Goal: Information Seeking & Learning: Learn about a topic

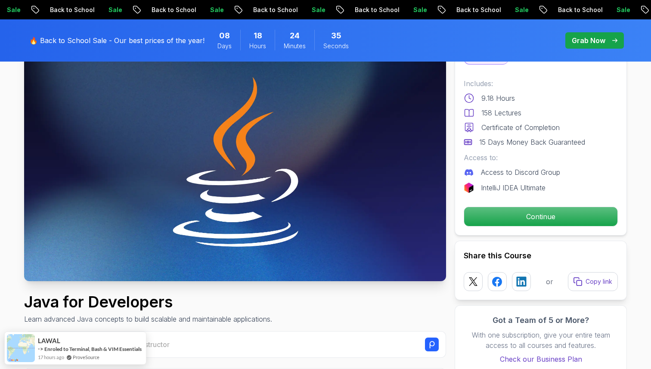
scroll to position [75, 0]
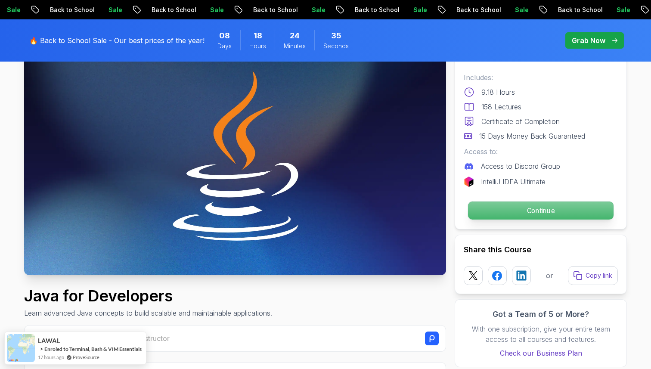
click at [543, 212] on p "Continue" at bounding box center [540, 210] width 145 height 18
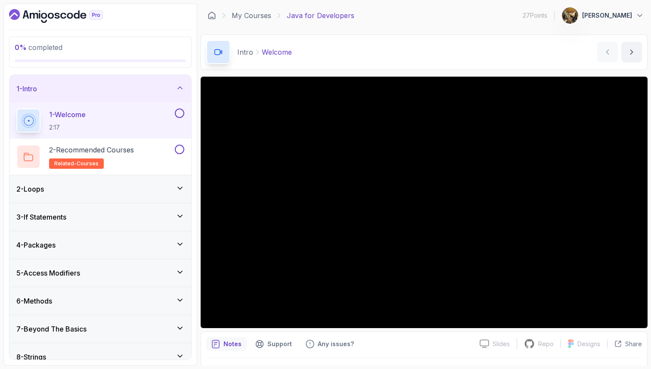
click at [177, 114] on button at bounding box center [179, 112] width 9 height 9
click at [154, 157] on div "2 - Recommended Courses related-courses" at bounding box center [94, 157] width 157 height 24
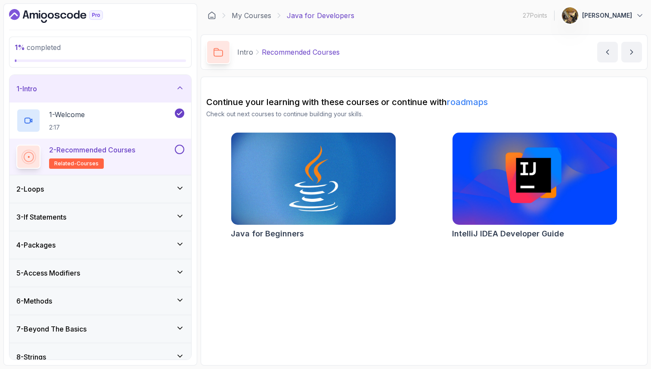
click at [156, 191] on div "2 - Loops" at bounding box center [100, 189] width 168 height 10
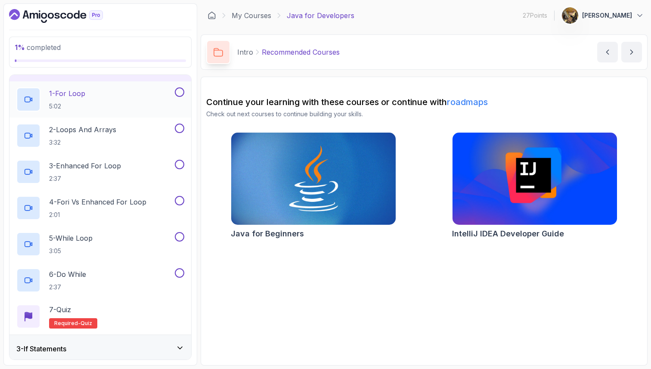
scroll to position [500, 0]
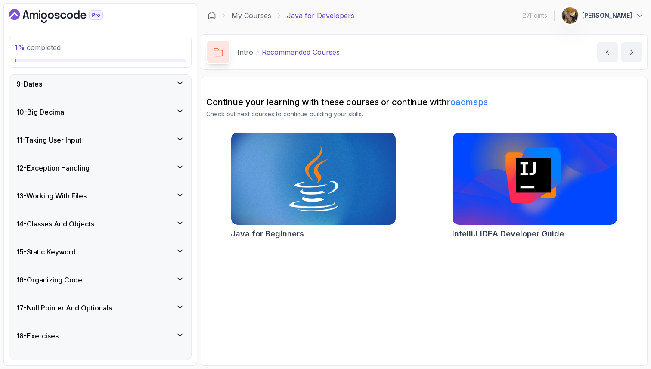
click at [108, 263] on div "15 - Static Keyword" at bounding box center [100, 252] width 182 height 28
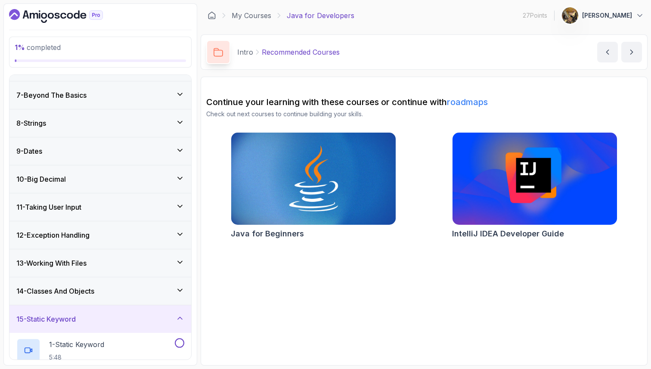
scroll to position [229, 0]
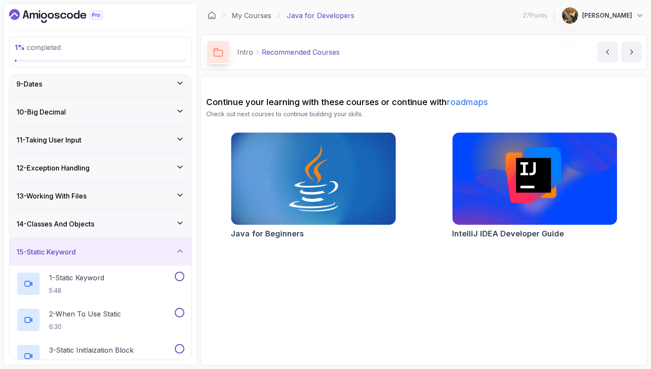
click at [108, 263] on div "15 - Static Keyword" at bounding box center [100, 252] width 182 height 28
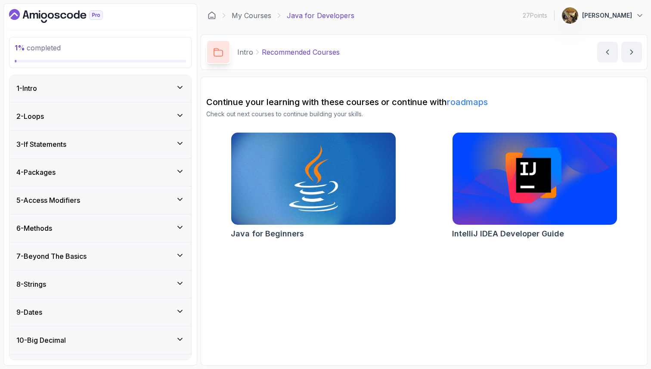
scroll to position [0, 0]
click at [111, 115] on div "2 - Loops" at bounding box center [100, 117] width 168 height 10
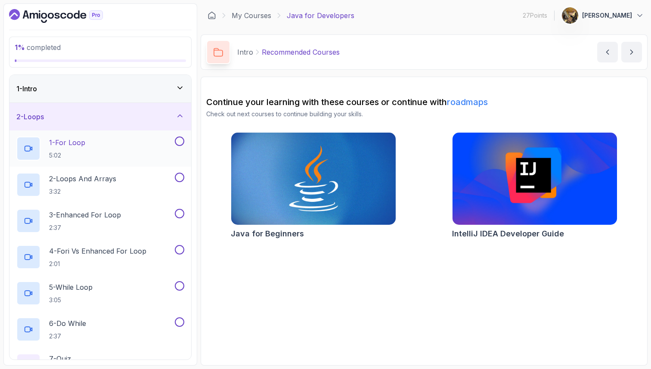
click at [110, 144] on div "1 - For Loop 5:02" at bounding box center [94, 148] width 157 height 24
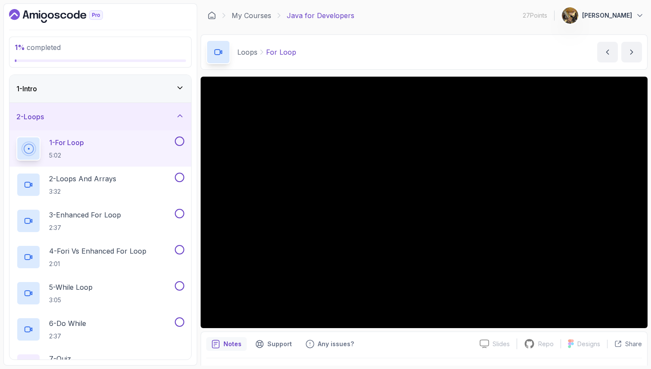
click at [181, 142] on button at bounding box center [179, 140] width 9 height 9
click at [109, 176] on p "2 - Loops And Arrays" at bounding box center [82, 178] width 67 height 10
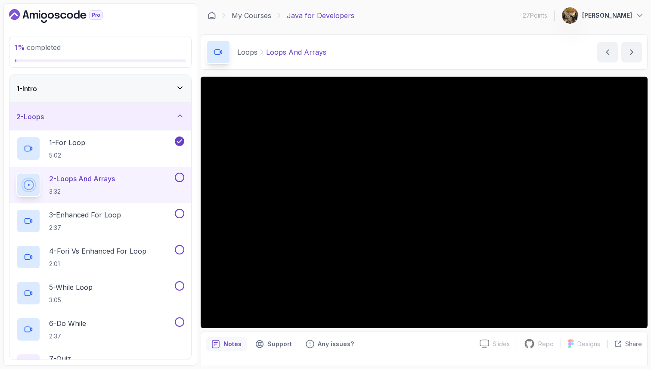
click at [16, 173] on button "2 - Loops And Arrays 3:32" at bounding box center [100, 185] width 168 height 24
